Goal: Register for event/course

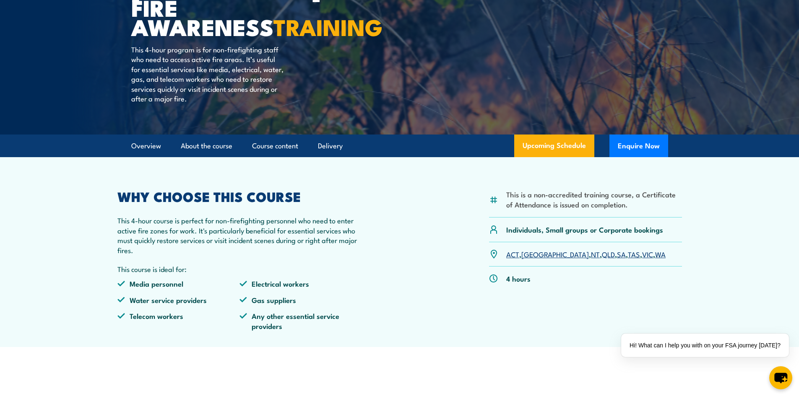
scroll to position [126, 0]
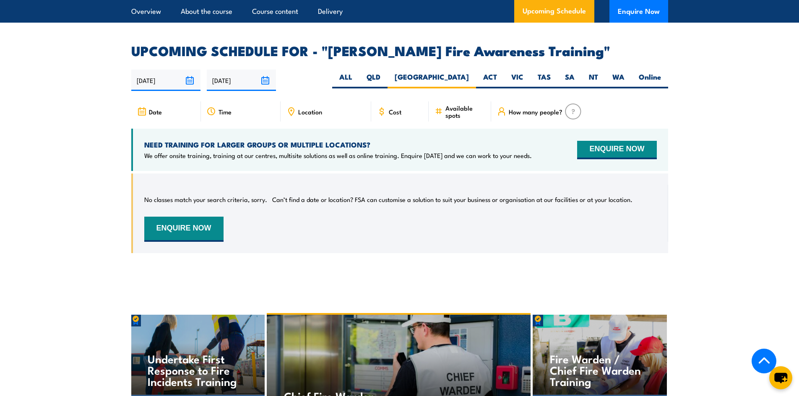
scroll to position [1298, 0]
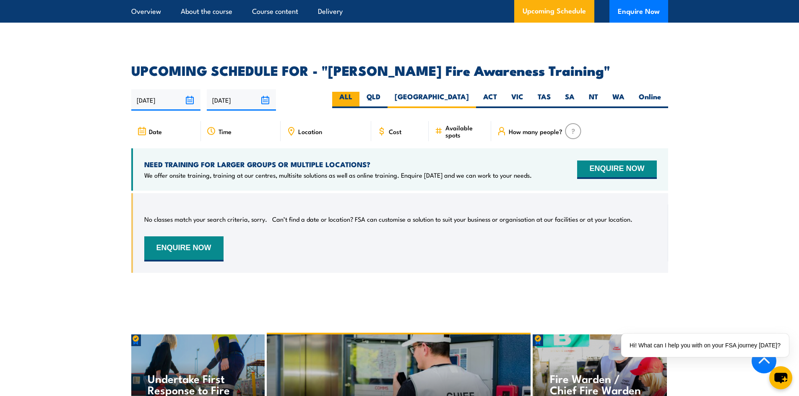
click at [359, 92] on label "ALL" at bounding box center [345, 100] width 27 height 16
click at [358, 92] on input "ALL" at bounding box center [354, 94] width 5 height 5
radio input "true"
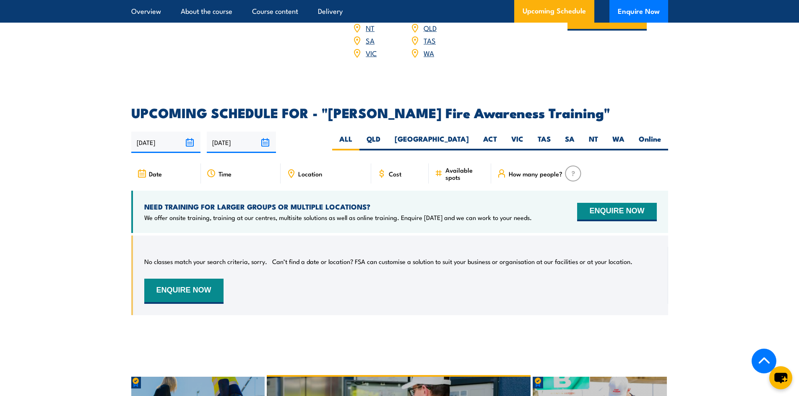
scroll to position [1256, 0]
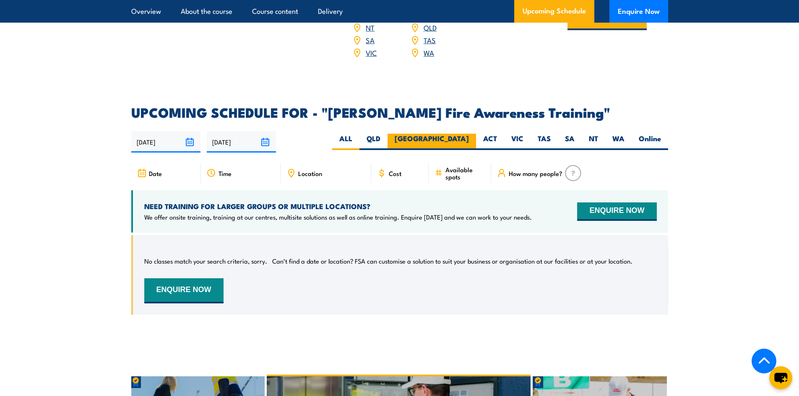
click at [456, 134] on label "[GEOGRAPHIC_DATA]" at bounding box center [432, 142] width 89 height 16
click at [469, 134] on input "[GEOGRAPHIC_DATA]" at bounding box center [471, 136] width 5 height 5
radio input "true"
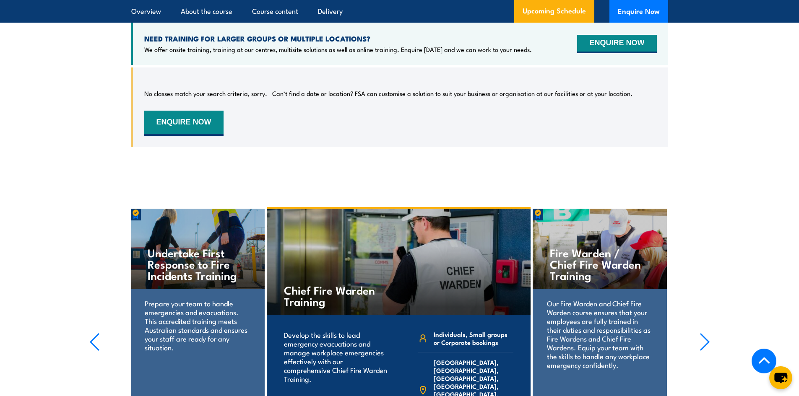
scroll to position [1466, 0]
